Goal: Use online tool/utility: Use online tool/utility

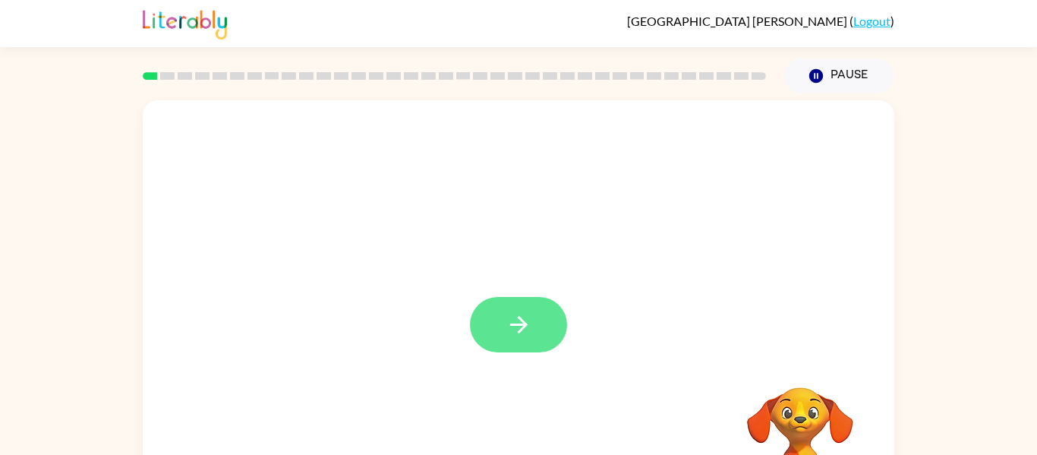
click at [542, 321] on button "button" at bounding box center [518, 324] width 97 height 55
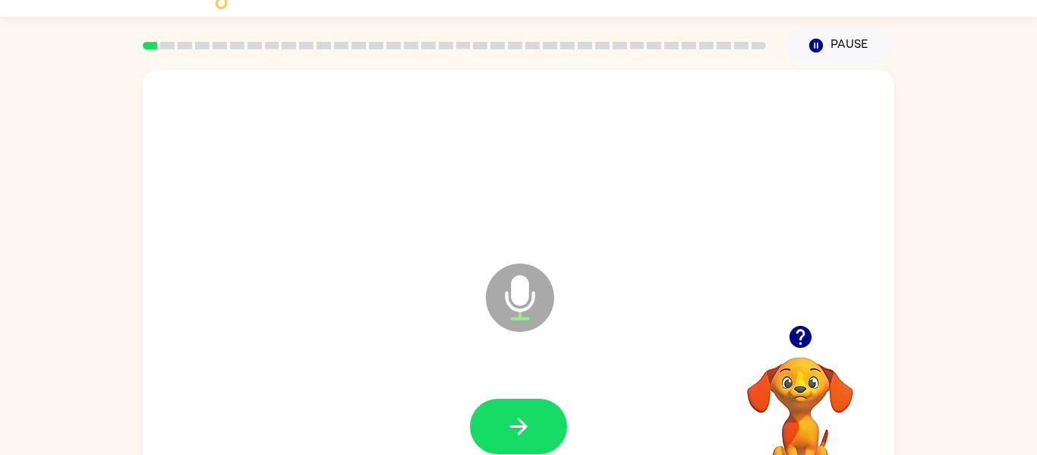
scroll to position [79, 0]
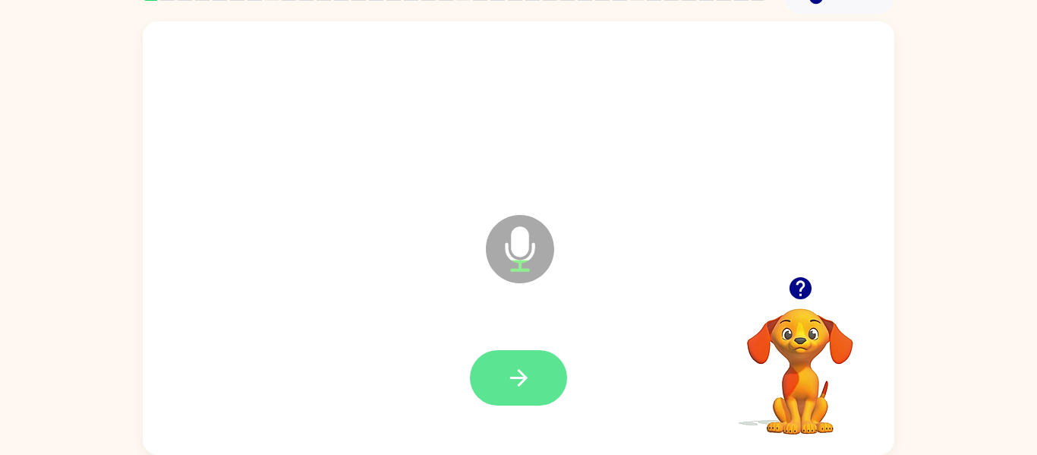
click at [514, 381] on icon "button" at bounding box center [519, 377] width 27 height 27
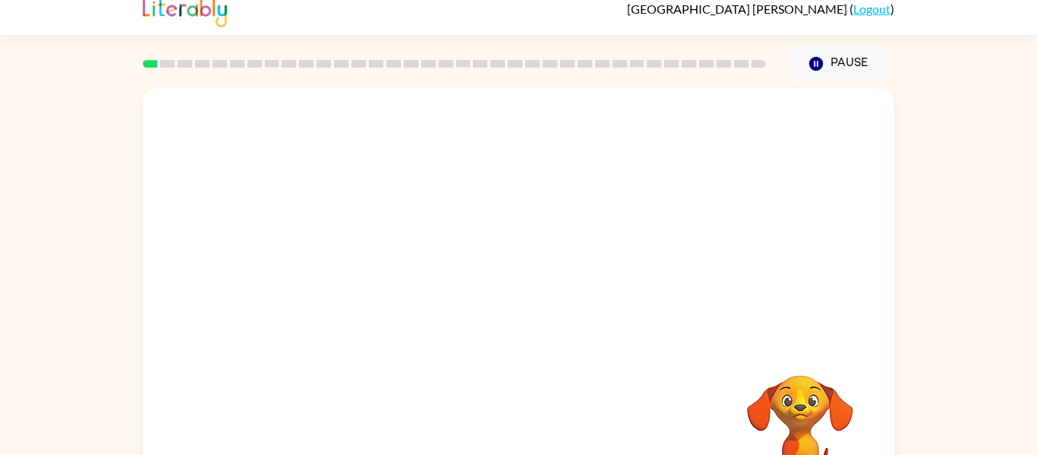
scroll to position [13, 0]
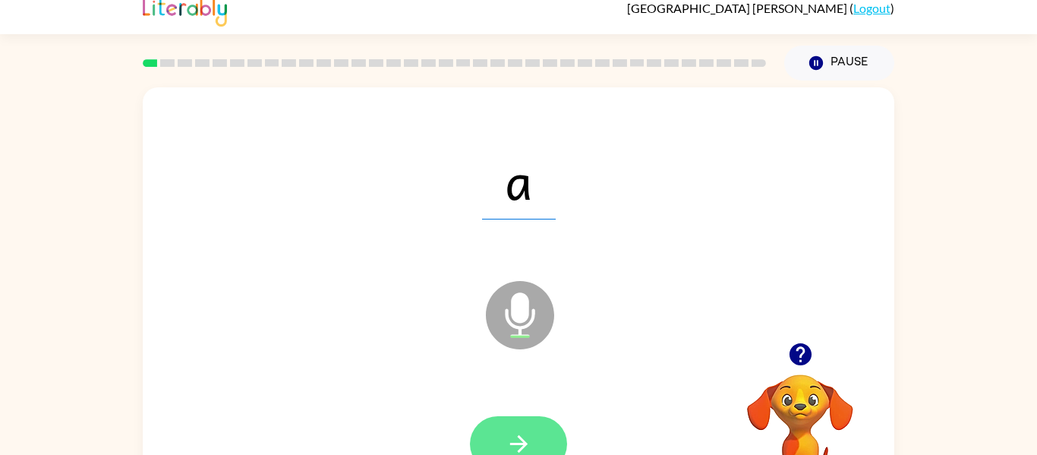
click at [535, 431] on button "button" at bounding box center [518, 443] width 97 height 55
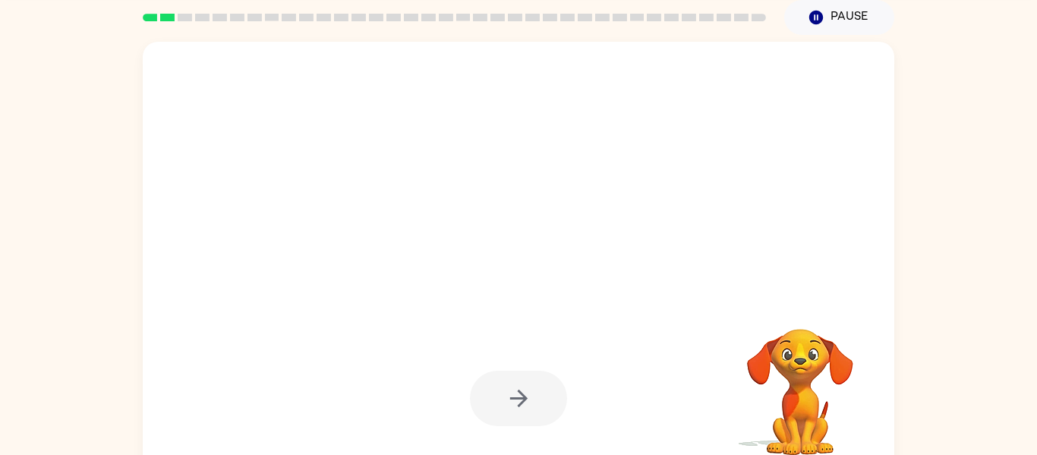
scroll to position [59, 0]
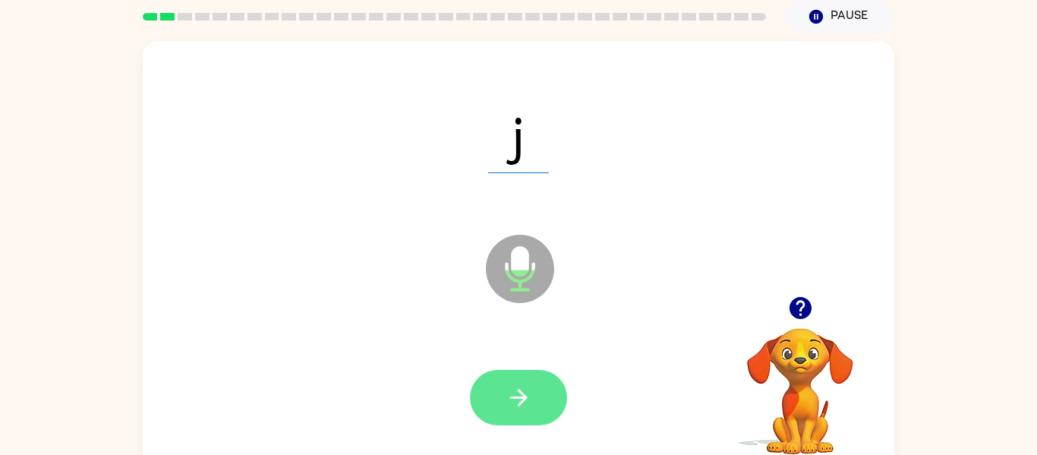
click at [551, 388] on button "button" at bounding box center [518, 397] width 97 height 55
click at [524, 392] on icon "button" at bounding box center [519, 397] width 27 height 27
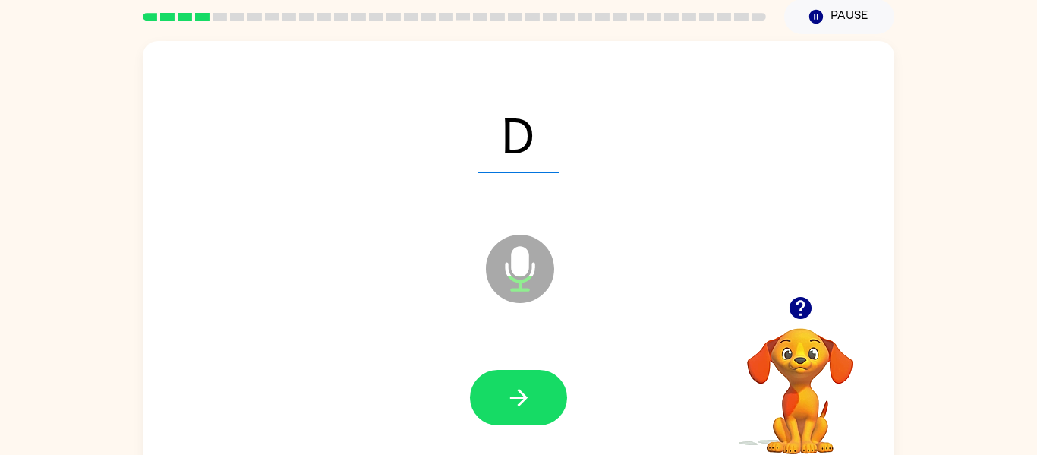
click at [524, 392] on icon "button" at bounding box center [519, 397] width 27 height 27
click at [805, 311] on icon "button" at bounding box center [800, 308] width 22 height 22
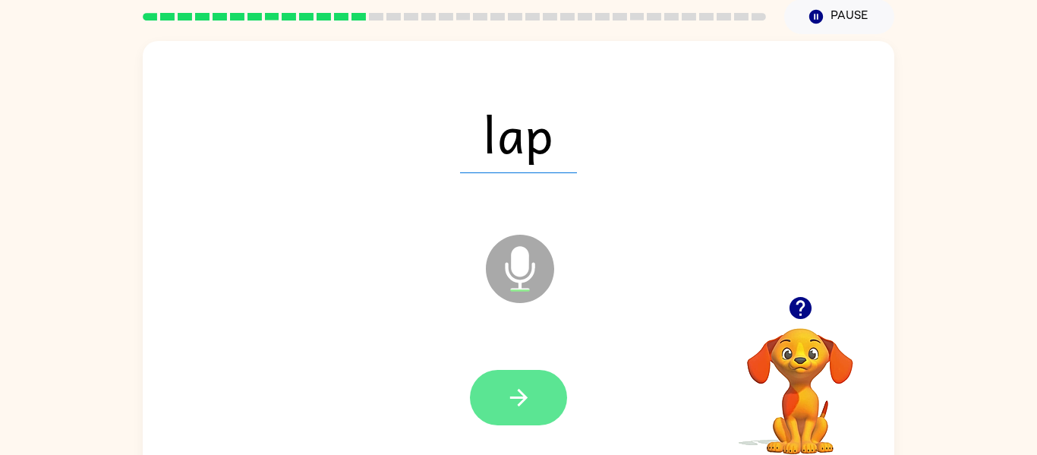
click at [518, 402] on icon "button" at bounding box center [519, 397] width 27 height 27
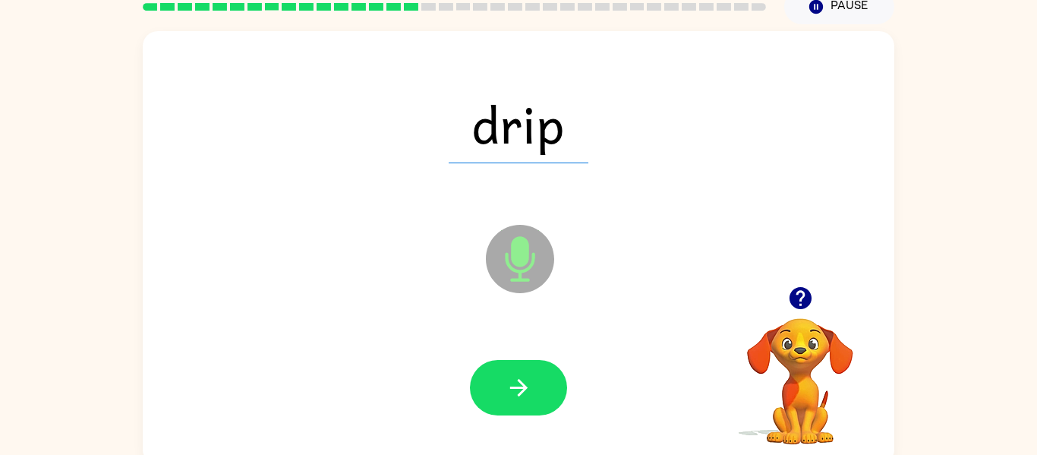
scroll to position [79, 0]
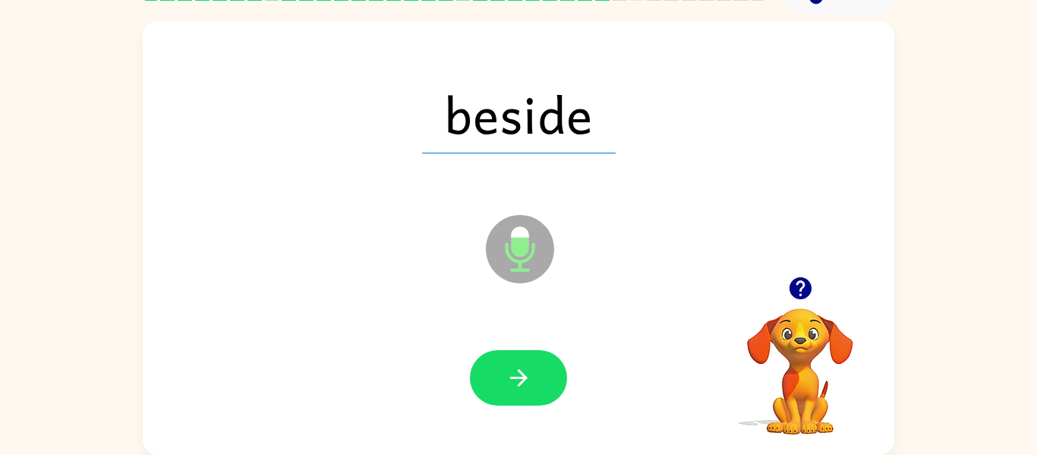
click at [791, 286] on icon "button" at bounding box center [800, 288] width 22 height 22
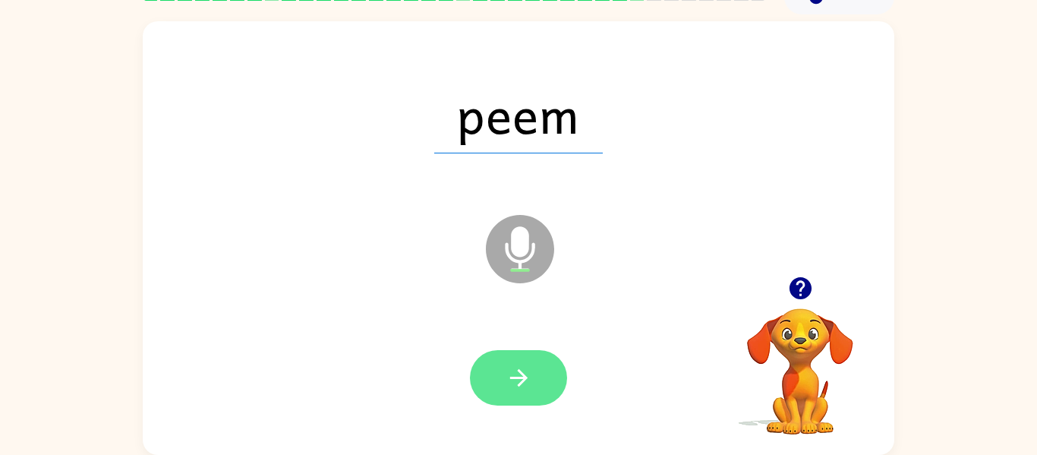
click at [513, 380] on icon "button" at bounding box center [519, 377] width 27 height 27
click at [533, 404] on button "button" at bounding box center [518, 377] width 97 height 55
click at [545, 368] on button "button" at bounding box center [518, 377] width 97 height 55
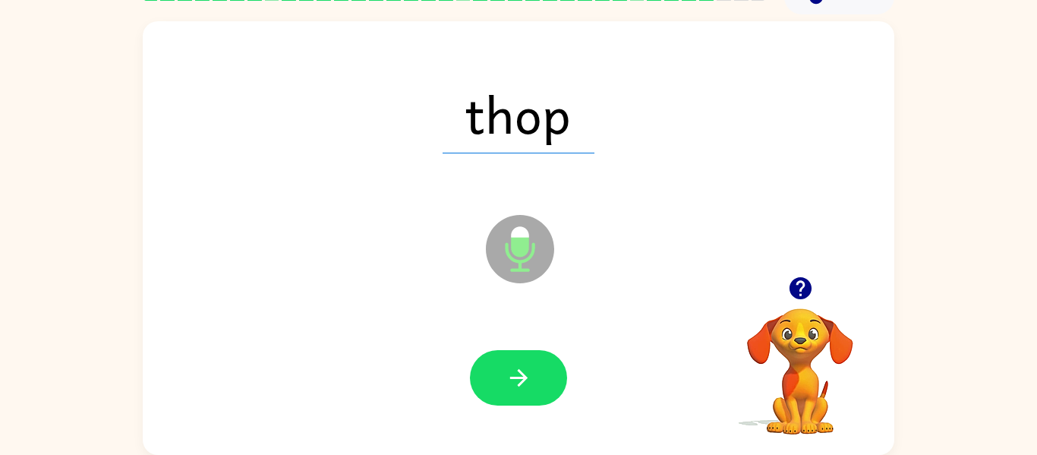
click at [545, 368] on button "button" at bounding box center [518, 377] width 97 height 55
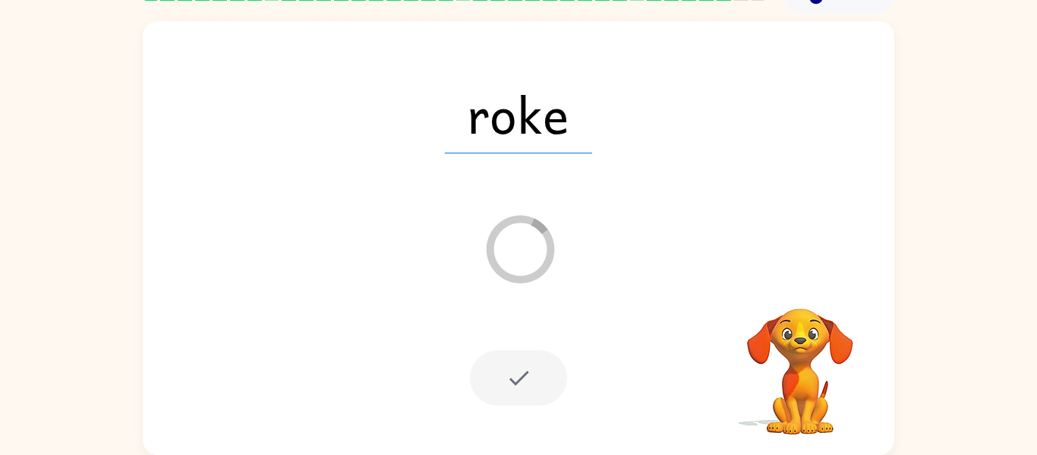
scroll to position [0, 0]
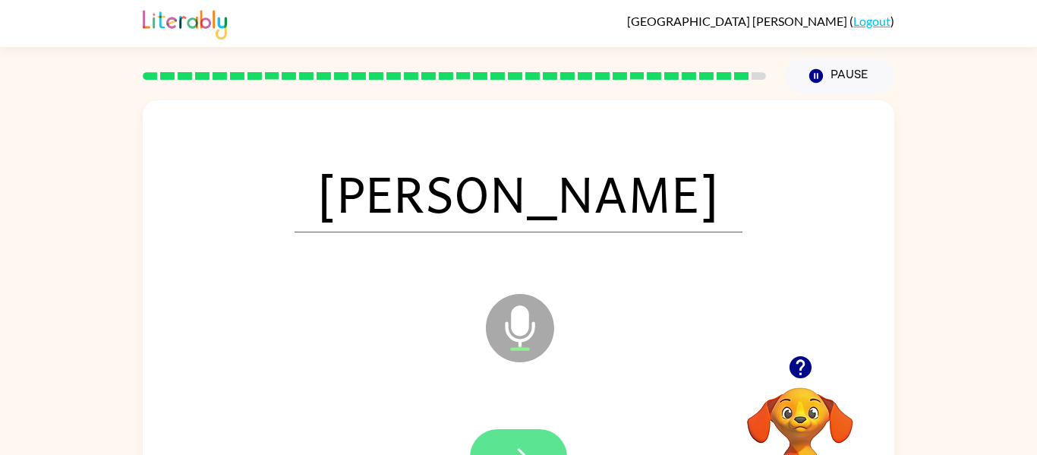
click at [546, 448] on button "button" at bounding box center [518, 456] width 97 height 55
